Goal: Task Accomplishment & Management: Complete application form

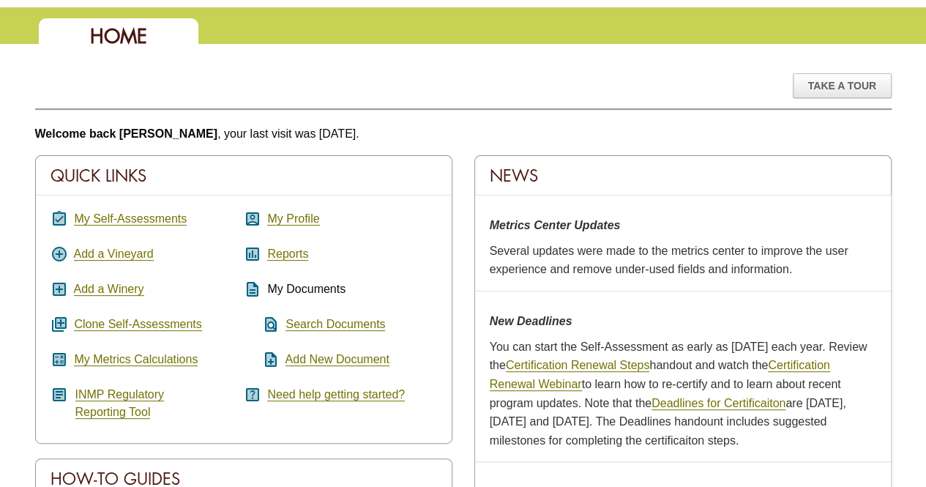
scroll to position [73, 0]
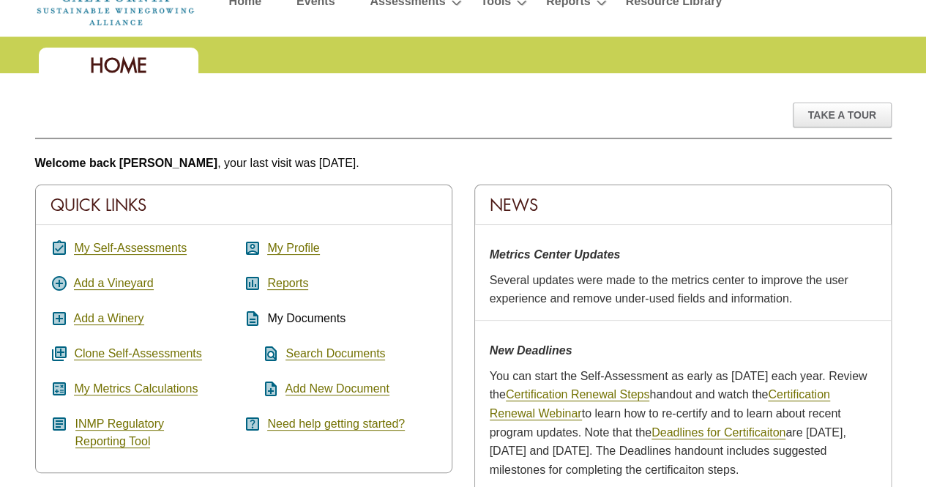
click at [146, 233] on div "assignment_turned_in My Self-Assessments add_circle Add a Vineyard add_box Add …" at bounding box center [244, 345] width 416 height 240
click at [147, 243] on link "My Self-Assessments" at bounding box center [130, 248] width 113 height 13
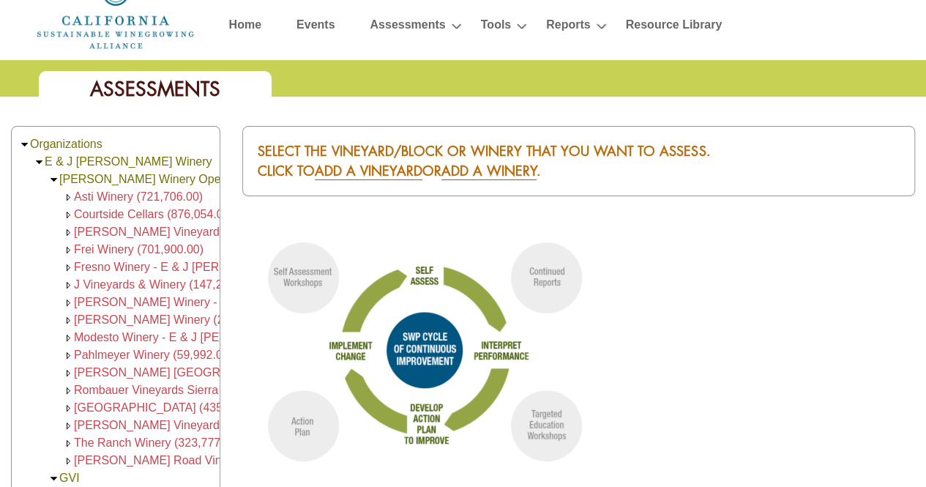
scroll to position [73, 0]
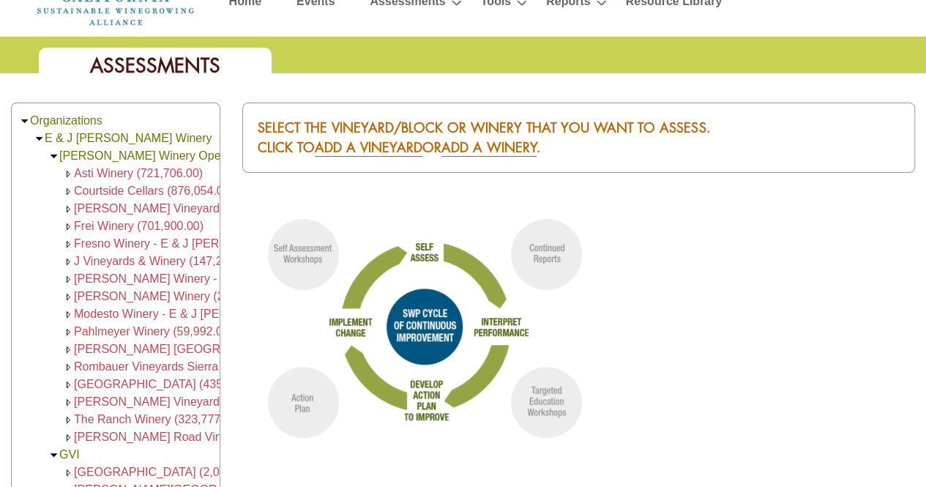
click at [124, 422] on span "The Ranch Winery (323,777.00)" at bounding box center [157, 419] width 167 height 12
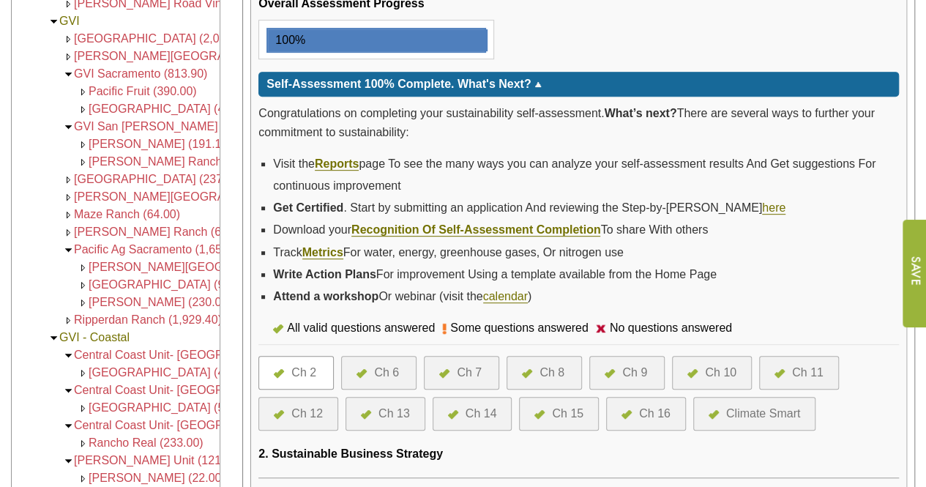
scroll to position [309, 0]
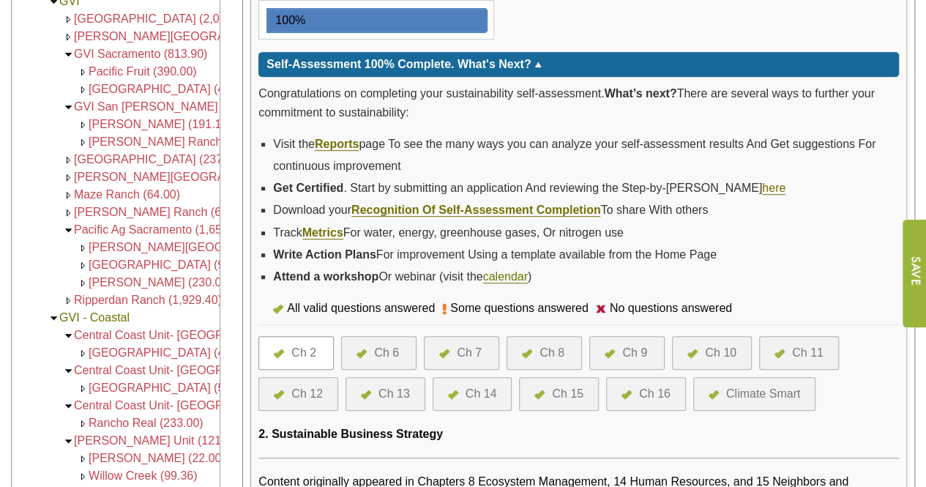
click at [307, 344] on div "Ch 2" at bounding box center [303, 353] width 25 height 18
click at [280, 349] on img at bounding box center [279, 353] width 10 height 9
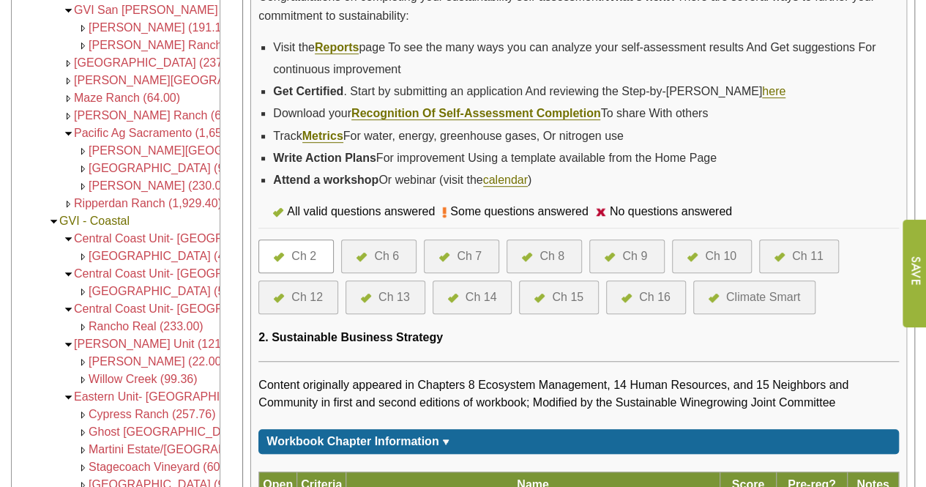
scroll to position [382, 0]
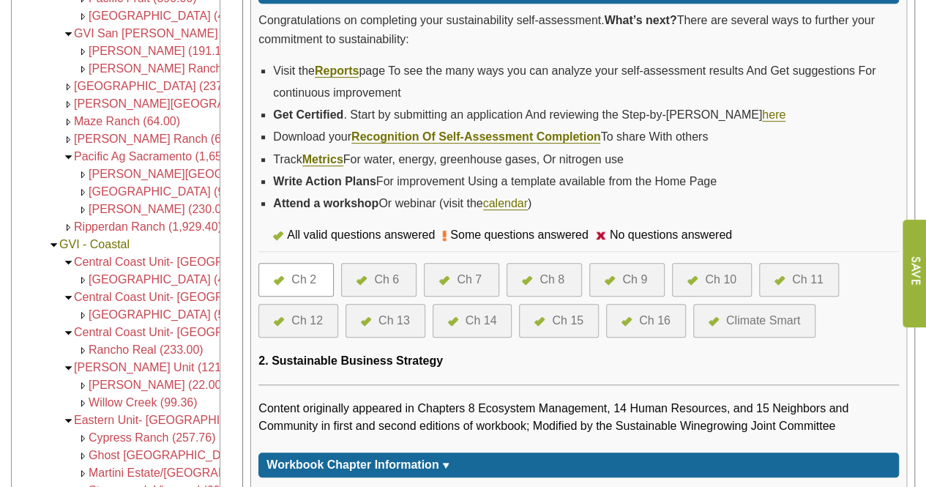
click at [383, 313] on div "Ch 13" at bounding box center [393, 321] width 31 height 18
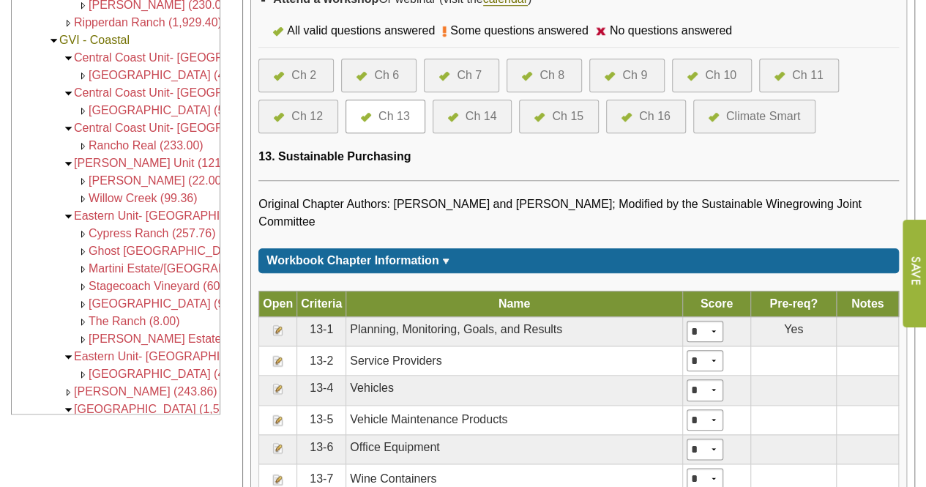
scroll to position [586, 0]
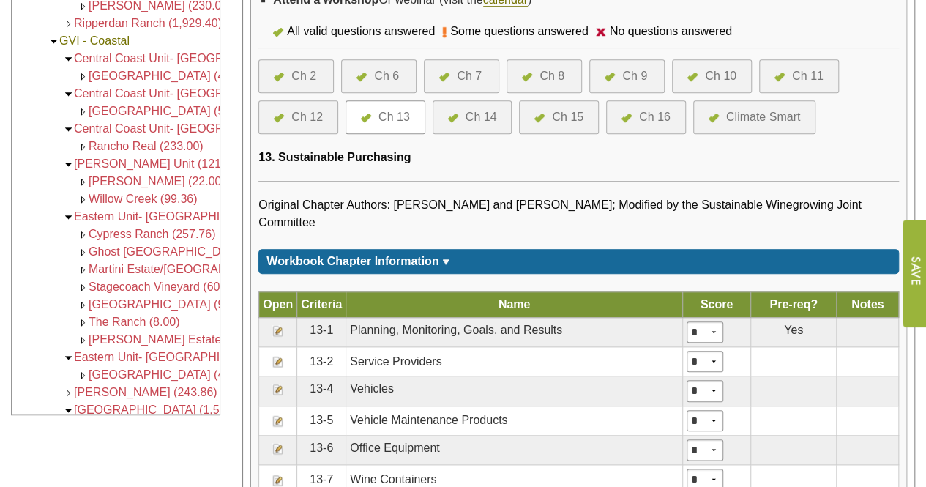
click at [471, 112] on div "Ch 14" at bounding box center [481, 117] width 31 height 18
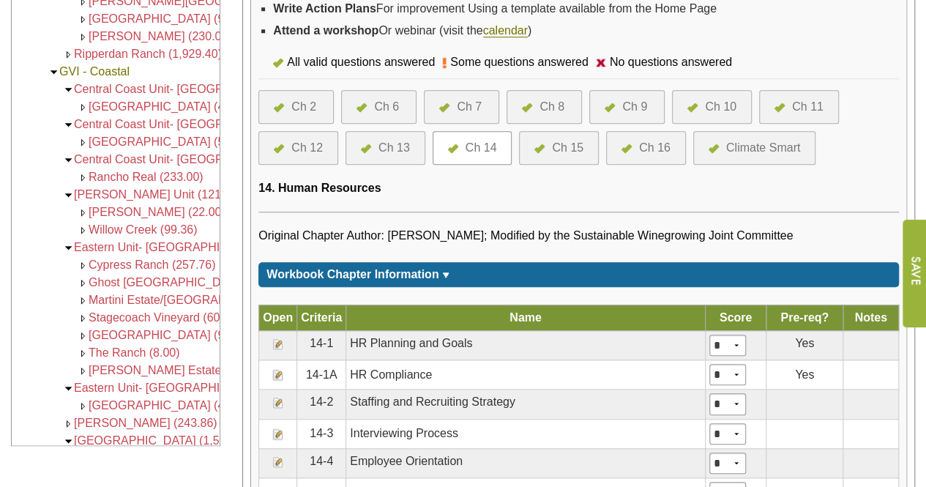
scroll to position [366, 0]
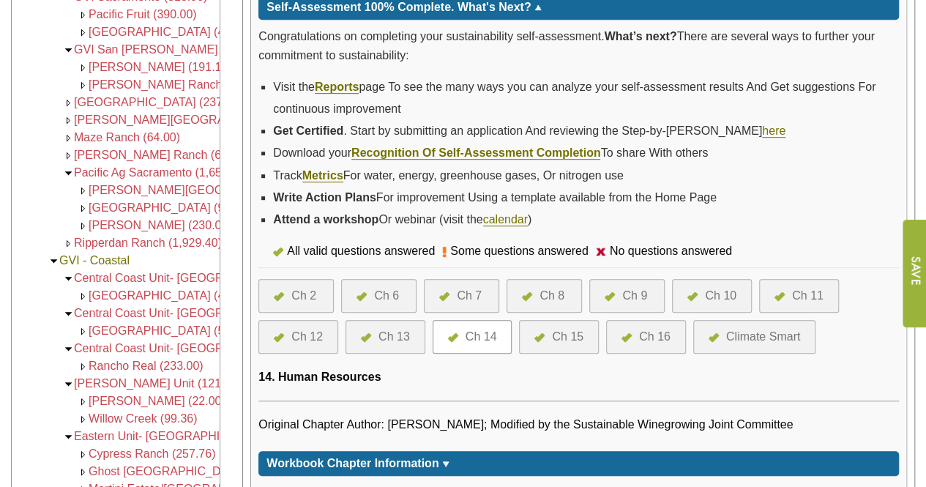
click at [552, 333] on div "Ch 15" at bounding box center [567, 337] width 31 height 18
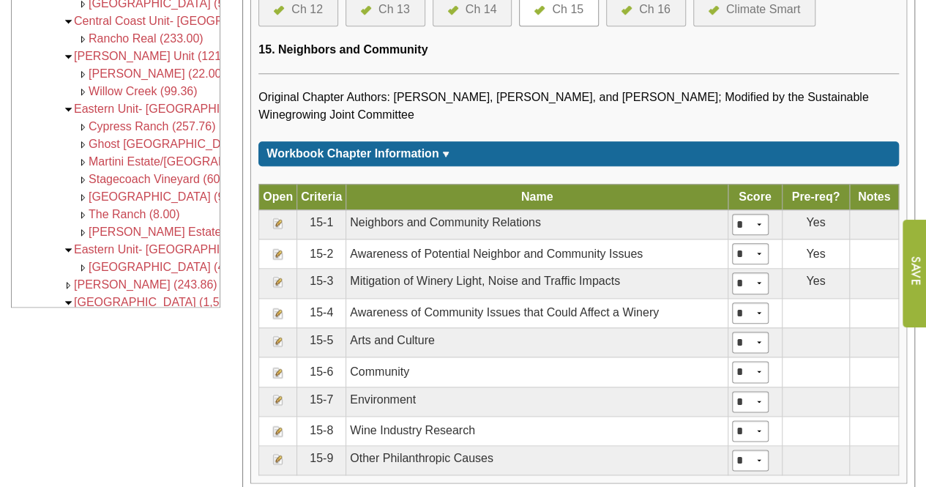
scroll to position [805, 0]
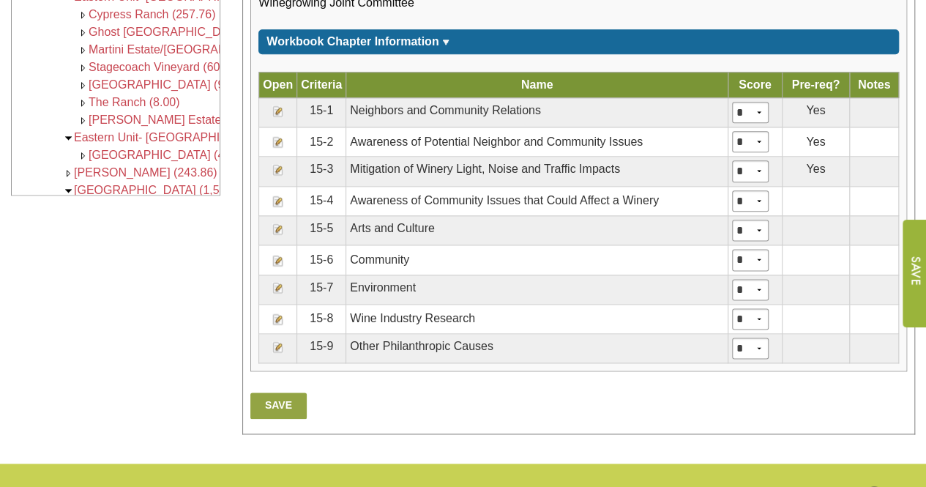
click at [277, 282] on img at bounding box center [278, 288] width 12 height 12
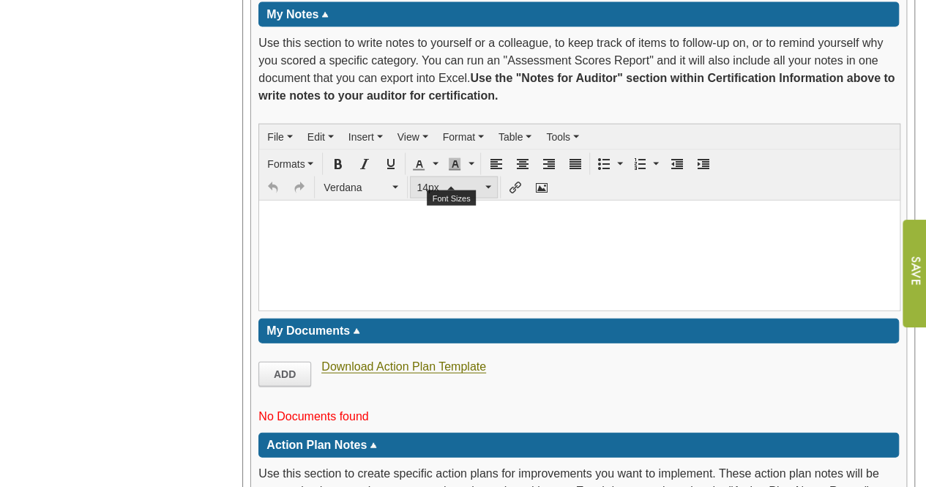
scroll to position [1880, 0]
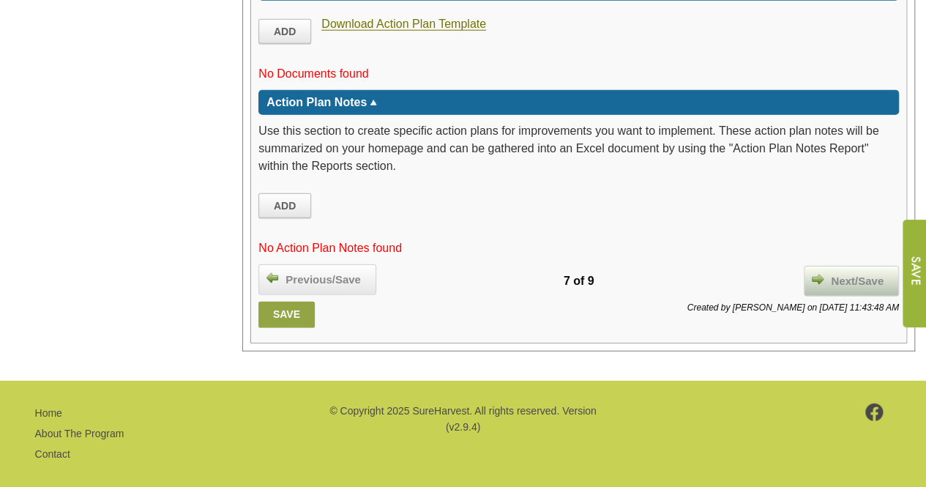
click at [848, 273] on span "Next/Save" at bounding box center [857, 281] width 67 height 17
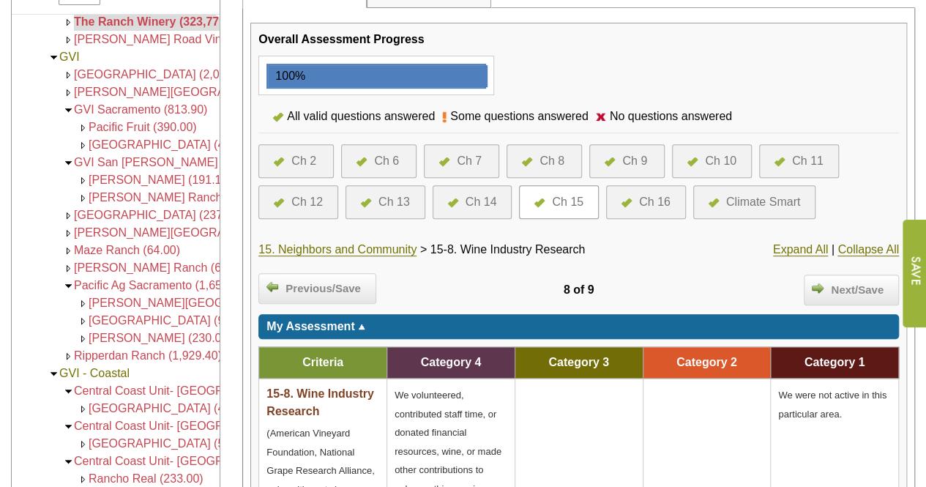
scroll to position [222, 0]
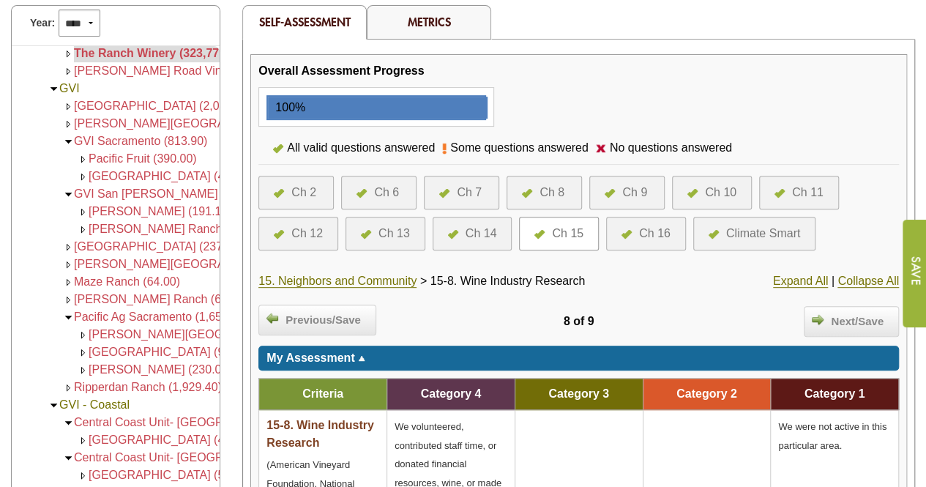
click at [300, 231] on div "Ch 12" at bounding box center [306, 234] width 31 height 18
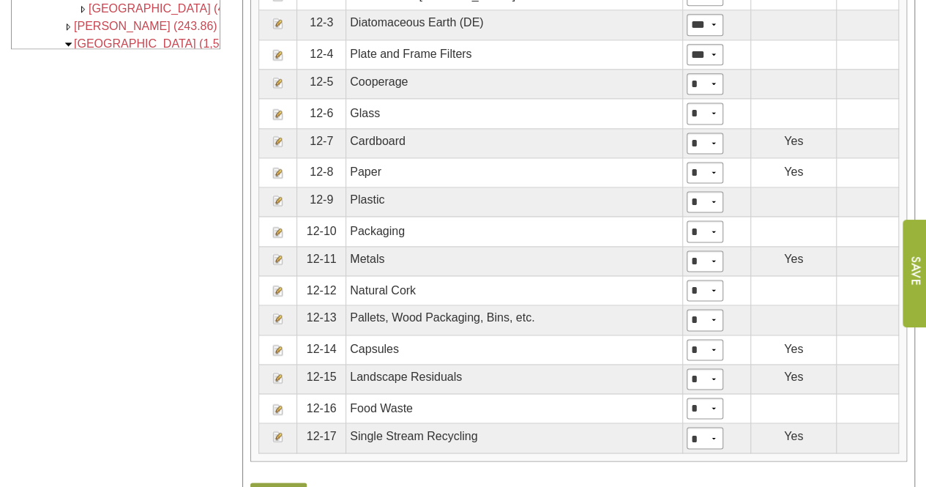
scroll to position [732, 0]
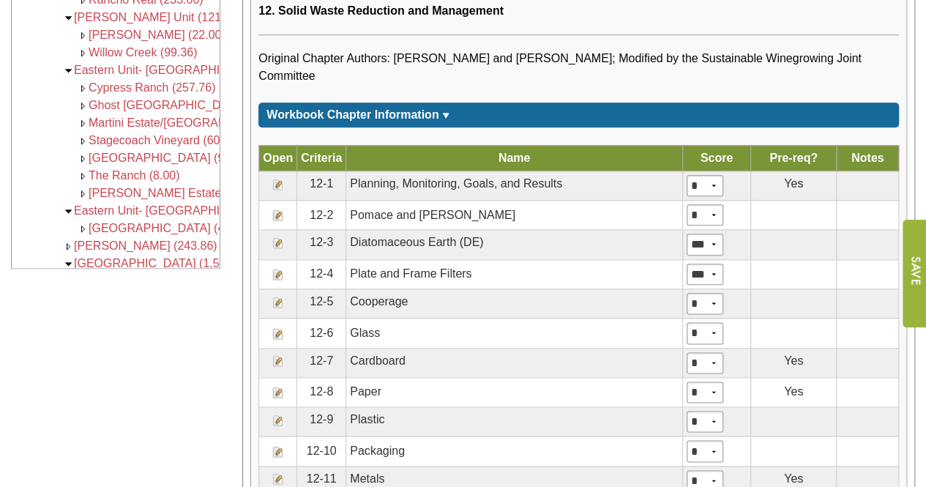
click at [275, 179] on img at bounding box center [278, 185] width 12 height 12
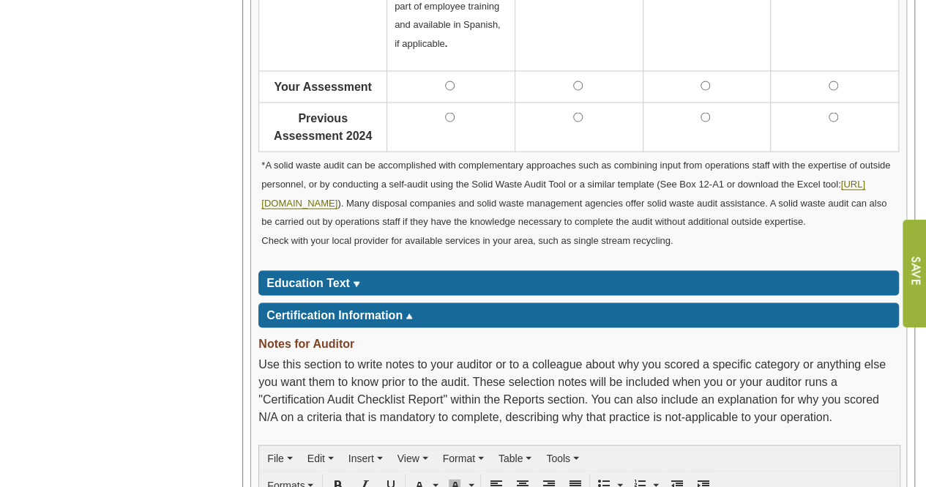
scroll to position [1318, 0]
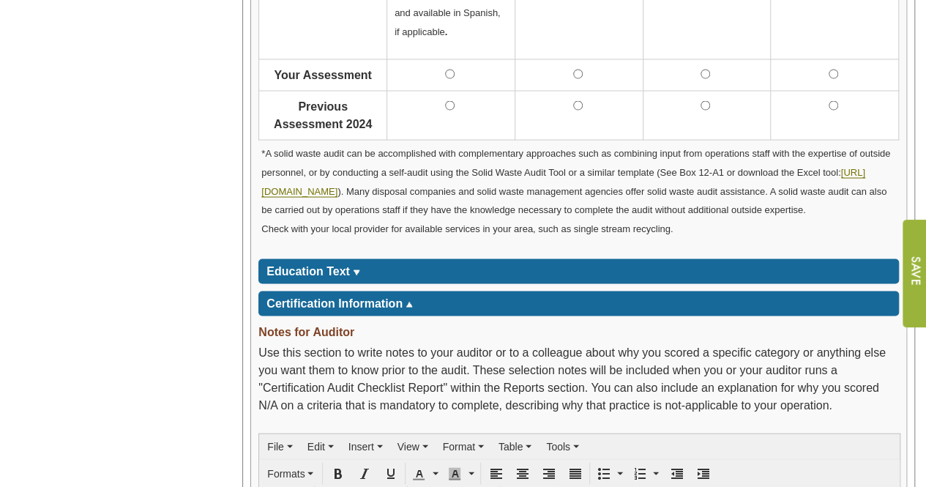
click at [356, 275] on img at bounding box center [356, 271] width 7 height 5
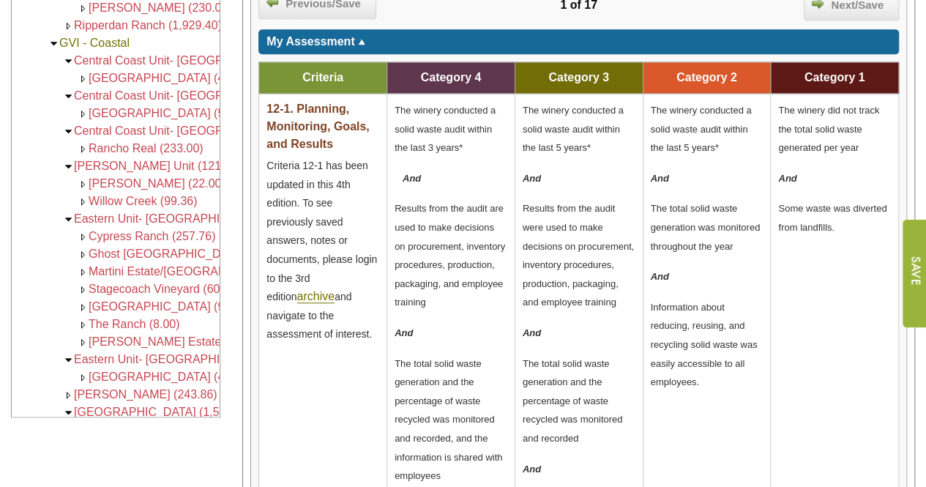
scroll to position [586, 0]
